Goal: Find specific page/section: Find specific page/section

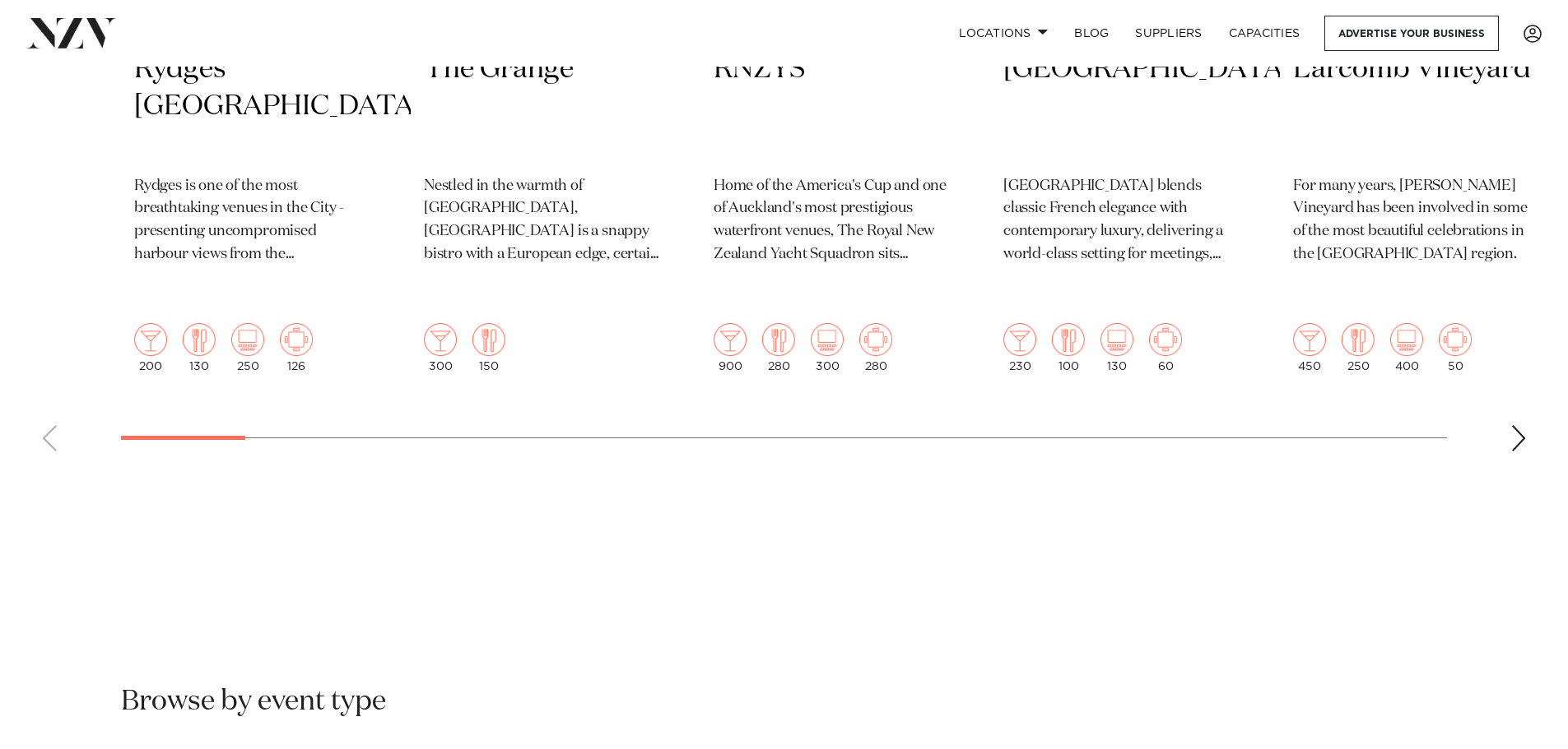
scroll to position [1069, 0]
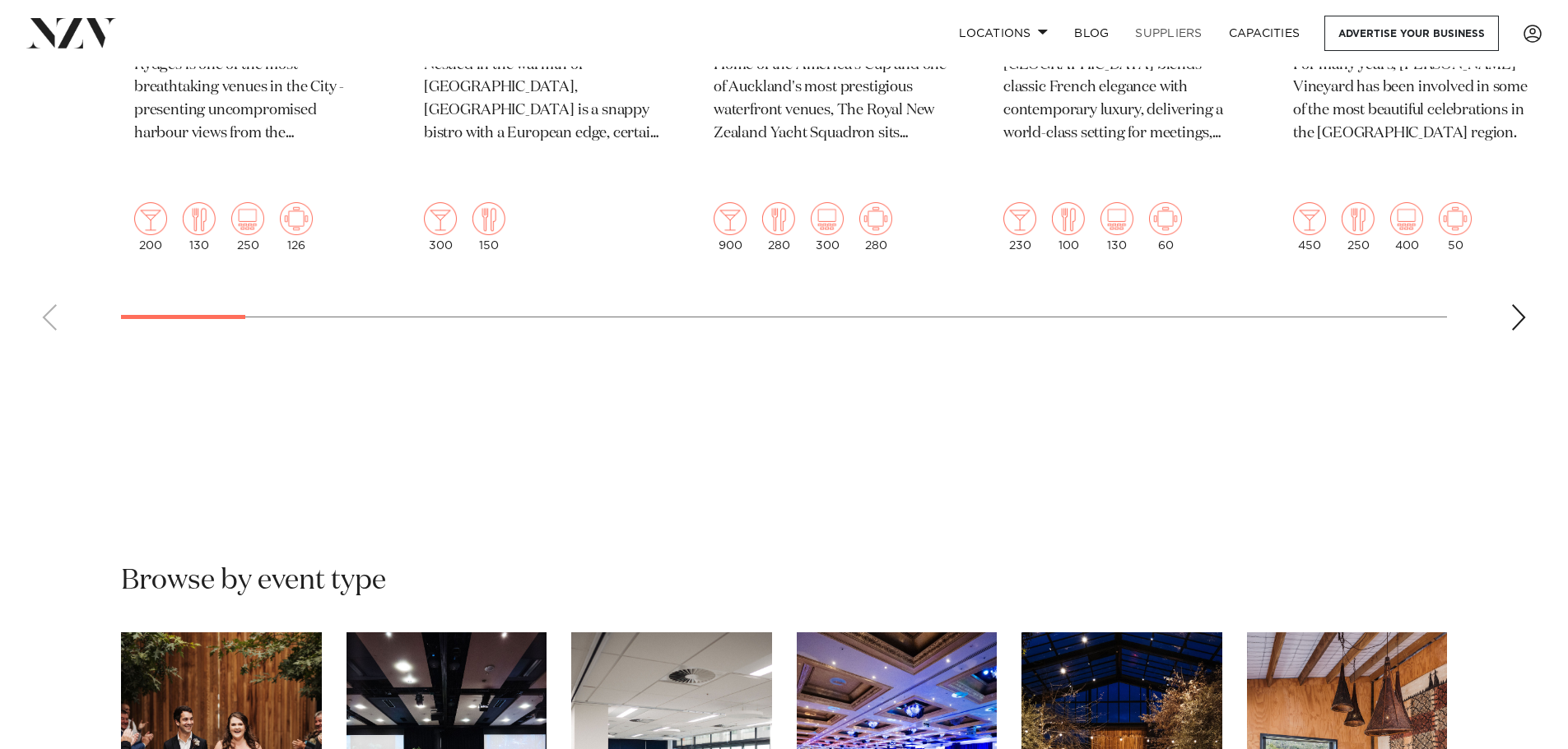
click at [1171, 27] on link "SUPPLIERS" at bounding box center [1168, 33] width 93 height 36
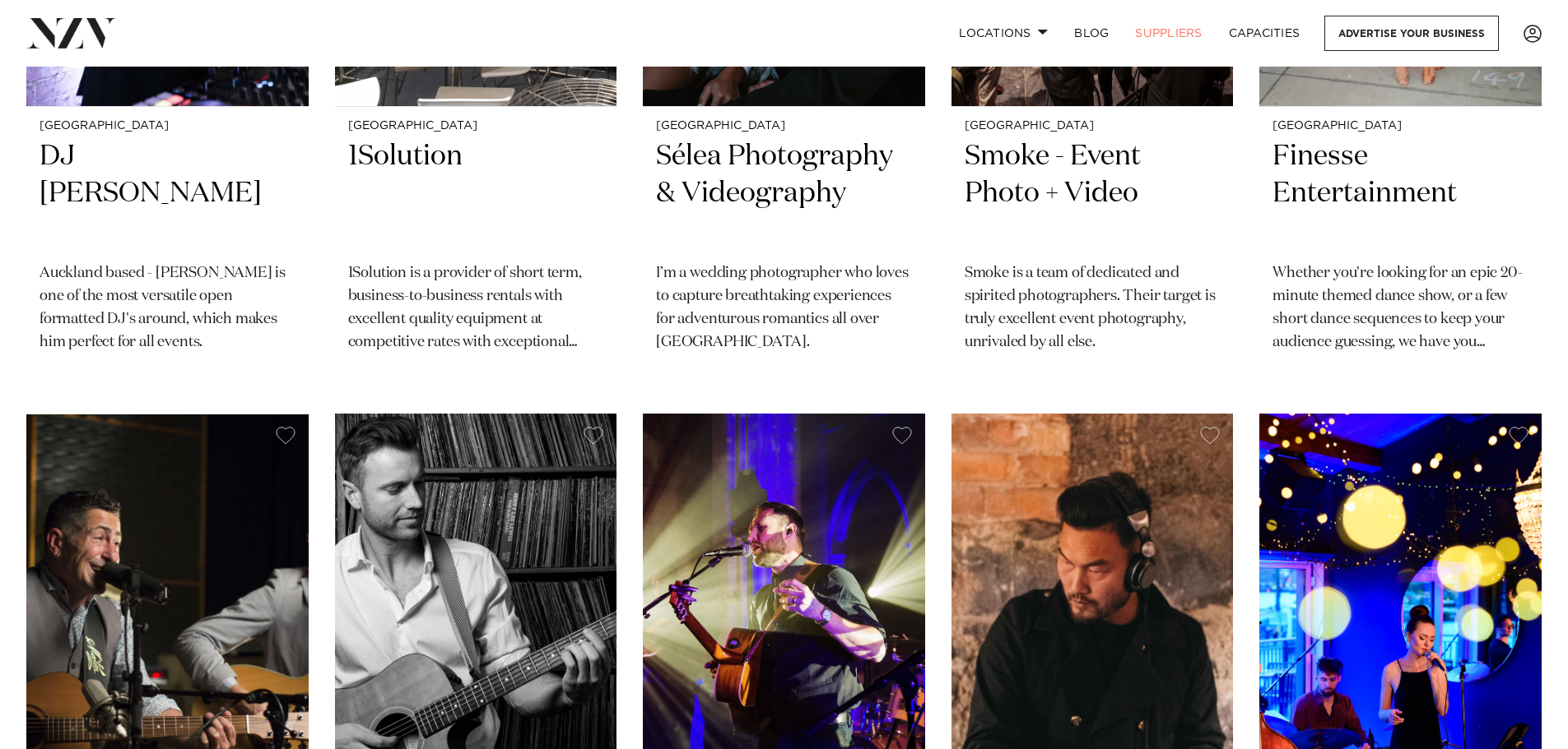
scroll to position [1177, 0]
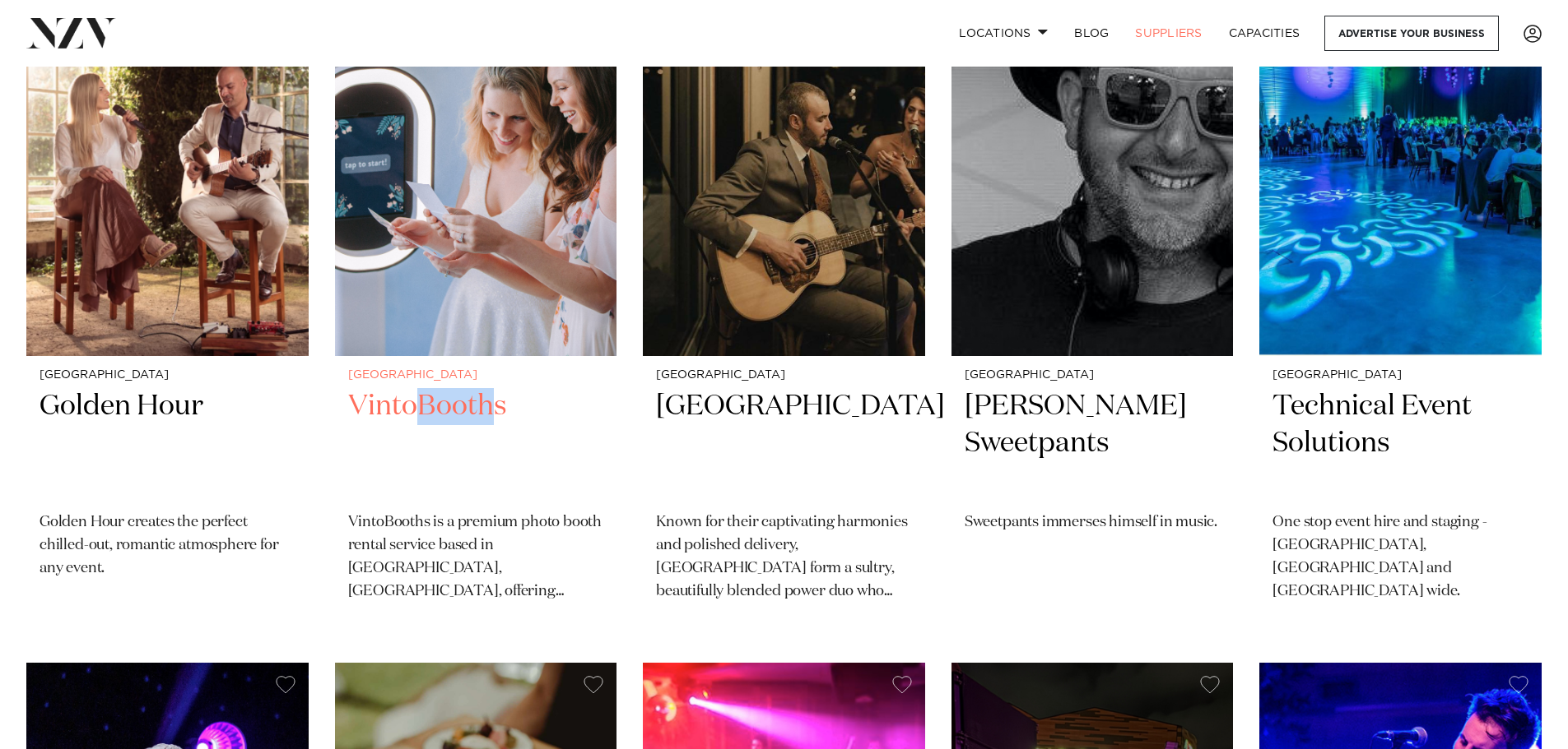
click at [487, 406] on h2 "VintoBooths" at bounding box center [476, 443] width 256 height 111
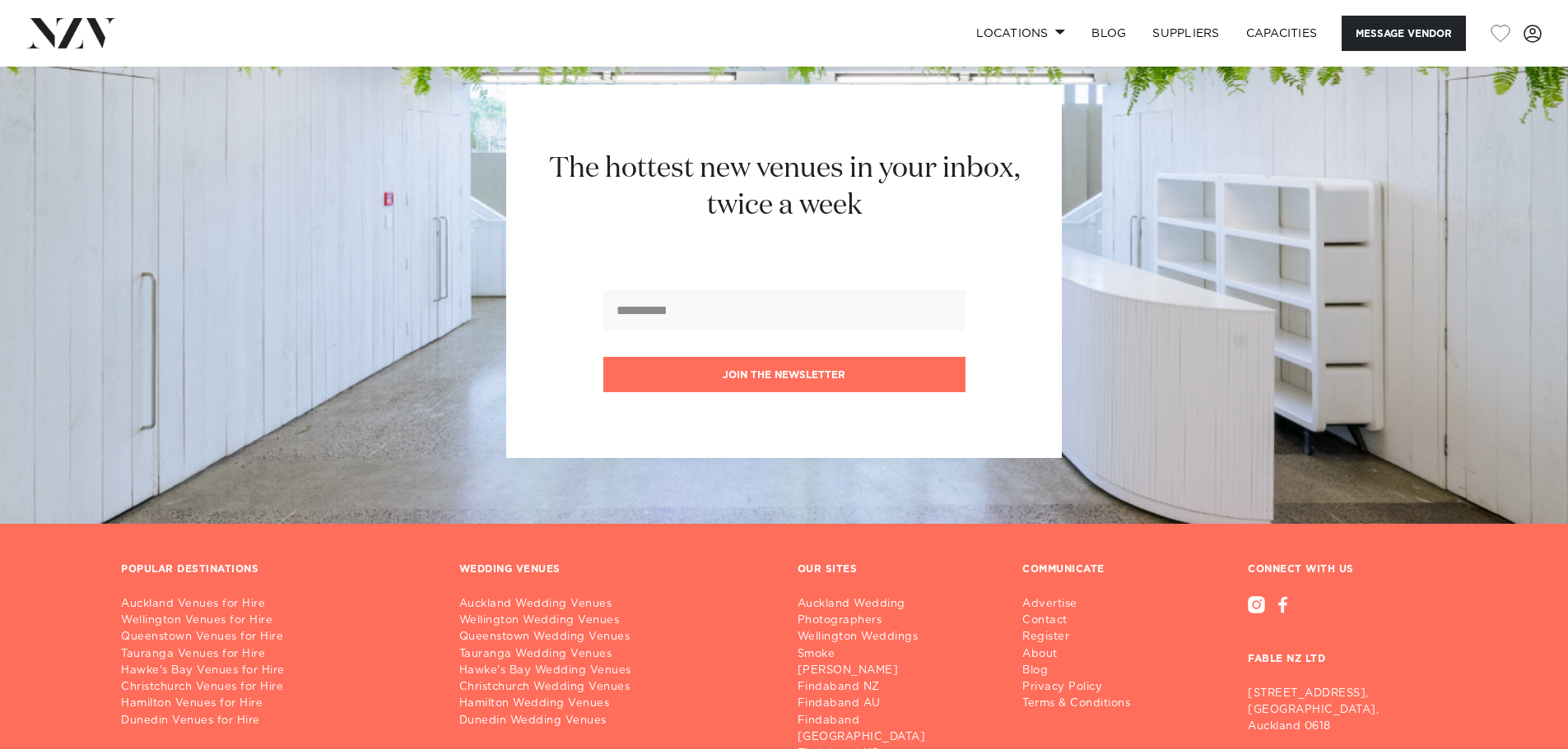
scroll to position [2221, 0]
